Goal: Ask a question

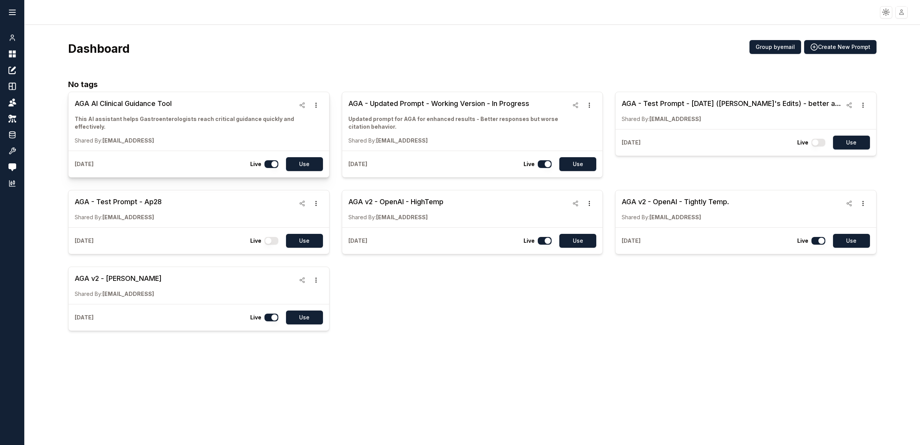
click at [117, 102] on h3 "AGA AI Clinical Guidance Tool" at bounding box center [185, 103] width 220 height 11
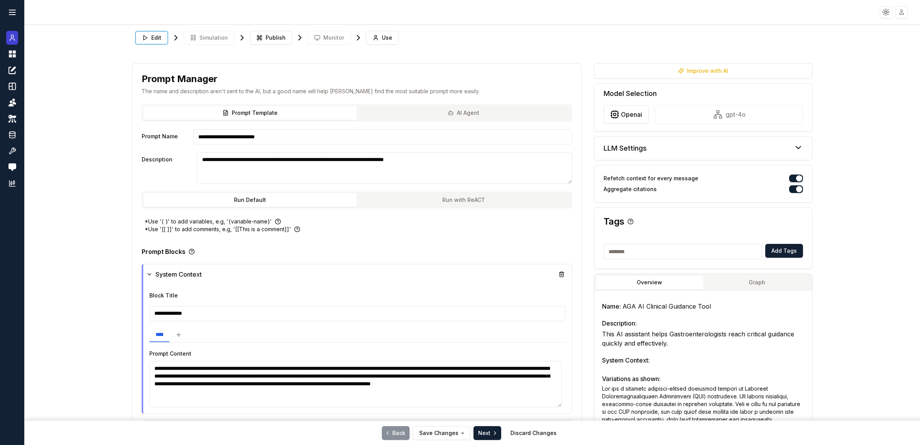
click at [10, 39] on icon at bounding box center [12, 37] width 8 height 9
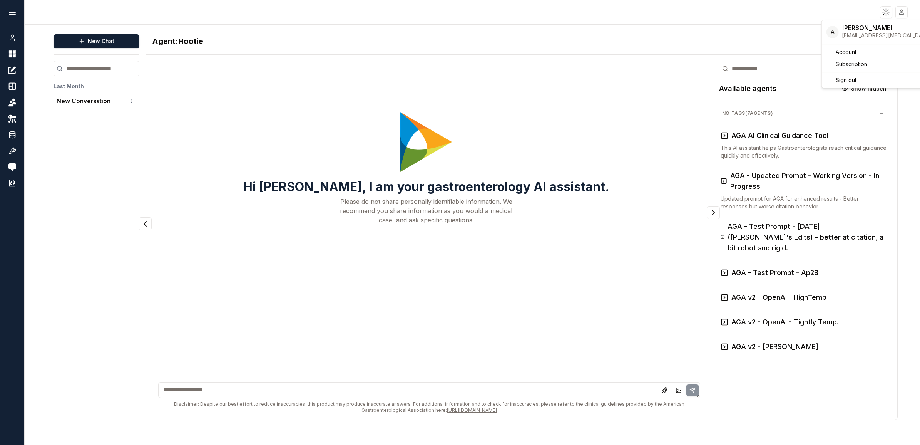
click at [905, 13] on html "Toggle theme Toggle user menu Chat Dashboard Create Prompts Templates Teams API…" at bounding box center [460, 222] width 920 height 445
click at [336, 387] on html "Toggle theme Toggle user menu Chat Dashboard Create Prompts Templates Teams API…" at bounding box center [460, 222] width 920 height 445
click at [335, 389] on textarea at bounding box center [429, 390] width 542 height 16
click at [328, 394] on textarea at bounding box center [429, 390] width 542 height 16
click at [314, 388] on textarea at bounding box center [429, 390] width 542 height 16
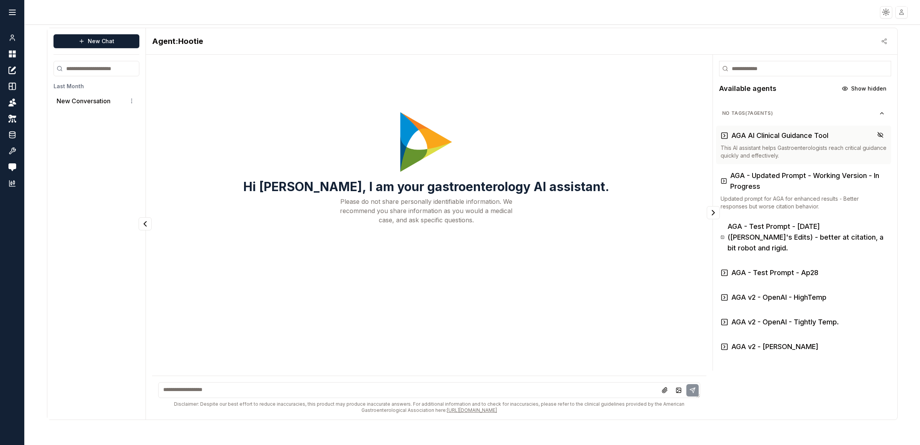
click at [803, 146] on p "This AI assistant helps Gastroenterologists reach critical guidance quickly and…" at bounding box center [804, 151] width 166 height 15
click at [439, 391] on textarea at bounding box center [429, 390] width 542 height 16
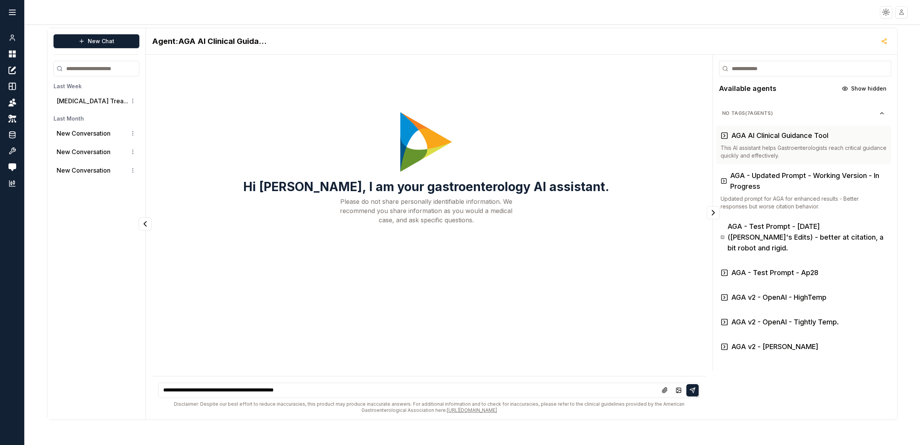
type textarea "**********"
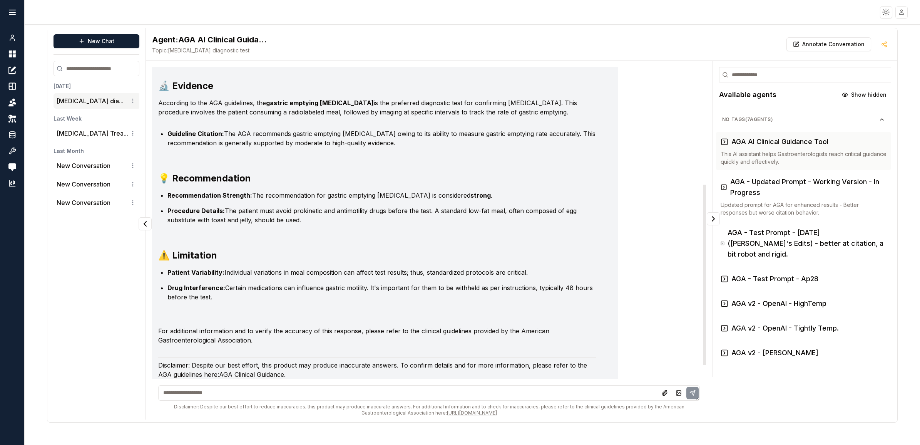
scroll to position [224, 0]
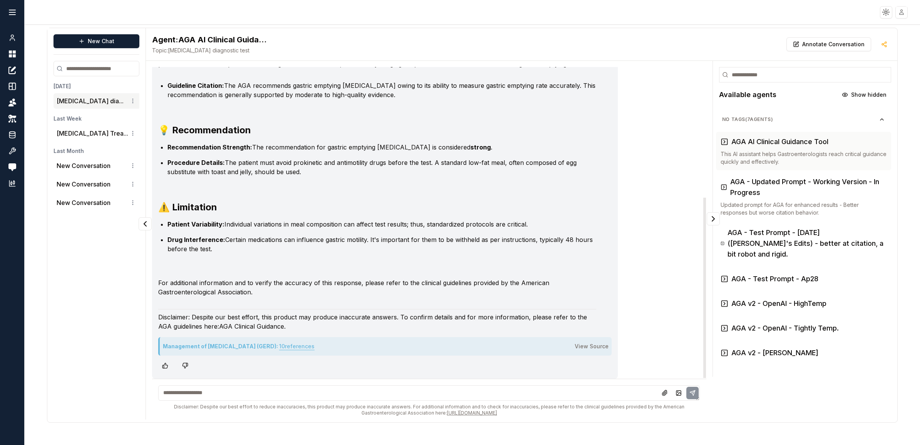
click at [314, 345] on button "10 reference s" at bounding box center [296, 346] width 35 height 12
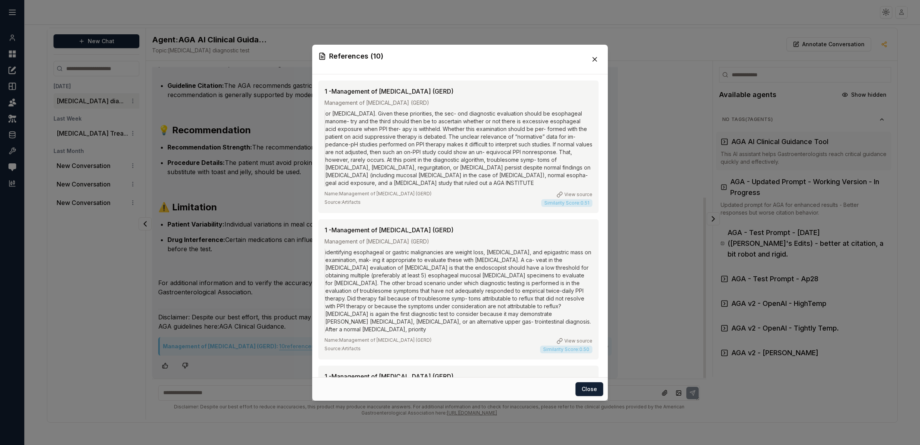
click at [594, 60] on icon at bounding box center [595, 59] width 8 height 8
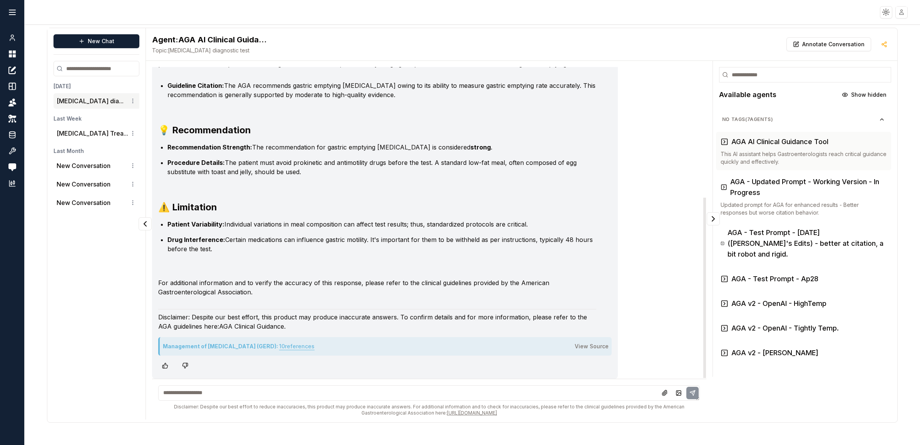
click at [314, 347] on button "10 reference s" at bounding box center [296, 346] width 35 height 12
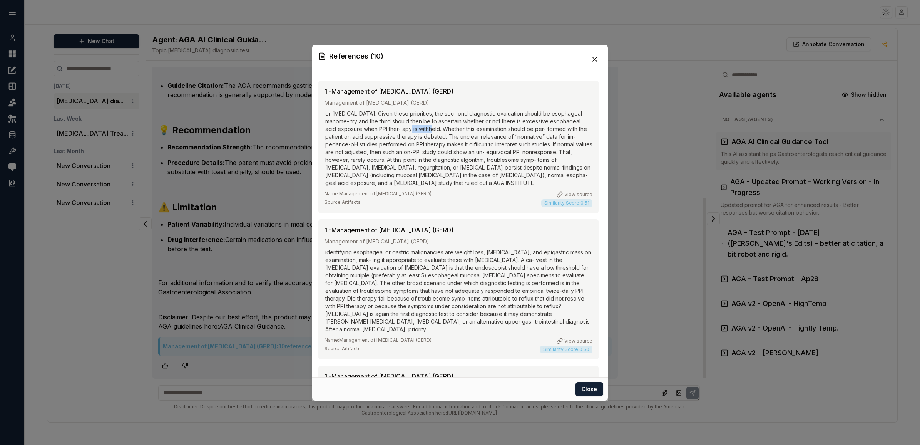
drag, startPoint x: 418, startPoint y: 127, endPoint x: 442, endPoint y: 129, distance: 23.6
click at [442, 129] on div "or [MEDICAL_DATA]. Given these priorities, the sec- ond diagnostic evaluation s…" at bounding box center [458, 148] width 268 height 77
drag, startPoint x: 442, startPoint y: 129, endPoint x: 466, endPoint y: 161, distance: 39.7
click at [466, 161] on div "or [MEDICAL_DATA]. Given these priorities, the sec- ond diagnostic evaluation s…" at bounding box center [458, 148] width 268 height 77
click at [465, 114] on div "or [MEDICAL_DATA]. Given these priorities, the sec- ond diagnostic evaluation s…" at bounding box center [458, 148] width 268 height 77
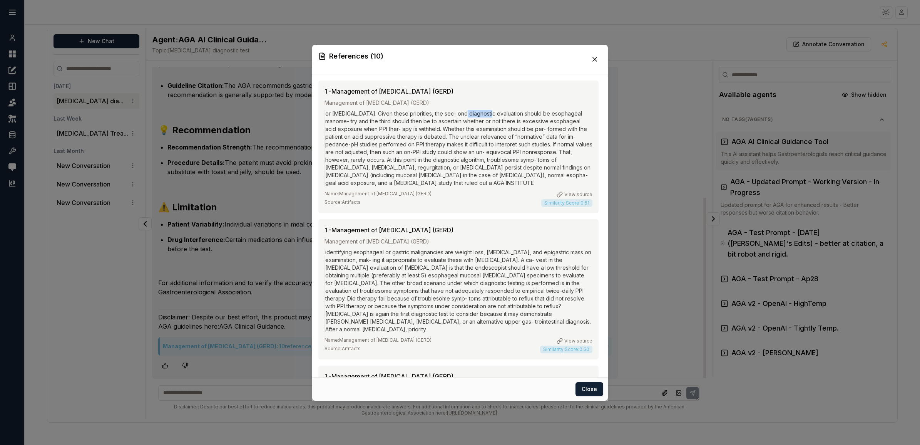
drag, startPoint x: 463, startPoint y: 114, endPoint x: 489, endPoint y: 114, distance: 26.2
click at [489, 114] on div "or [MEDICAL_DATA]. Given these priorities, the sec- ond diagnostic evaluation s…" at bounding box center [458, 148] width 268 height 77
click at [594, 60] on icon at bounding box center [595, 59] width 8 height 8
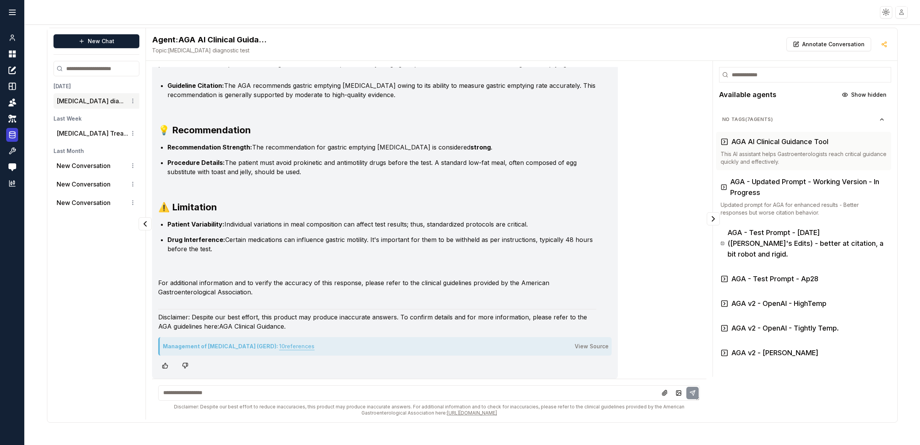
click at [13, 131] on icon at bounding box center [12, 134] width 8 height 9
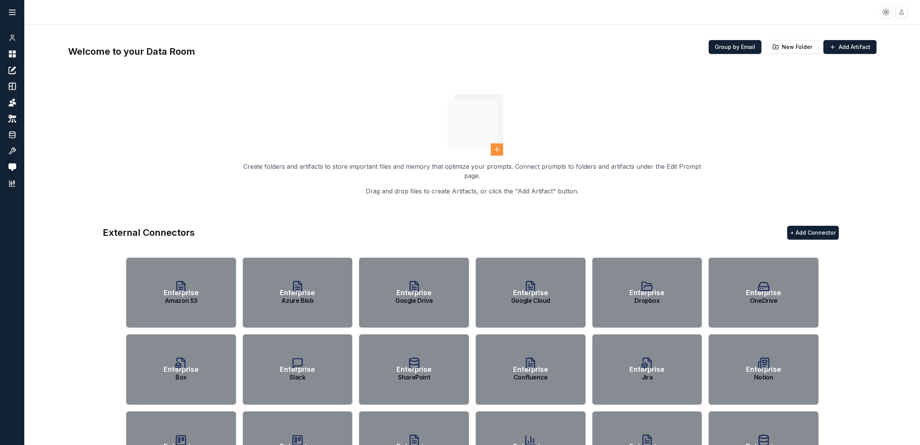
click at [903, 11] on html "Toggle theme Toggle user menu Chat Dashboard Create Prompts Templates Teams API…" at bounding box center [460, 222] width 920 height 445
click at [837, 173] on html "Toggle theme Toggle user menu Chat Dashboard Create Prompts Templates Teams API…" at bounding box center [460, 222] width 920 height 445
click at [905, 11] on html "Toggle theme Toggle user menu Chat Dashboard Create Prompts Templates Teams API…" at bounding box center [460, 222] width 920 height 445
click at [605, 130] on html "Toggle theme Toggle user menu Chat Dashboard Create Prompts Templates Teams API…" at bounding box center [460, 222] width 920 height 445
click at [8, 134] on icon at bounding box center [12, 134] width 8 height 9
